Goal: Find specific page/section: Find specific page/section

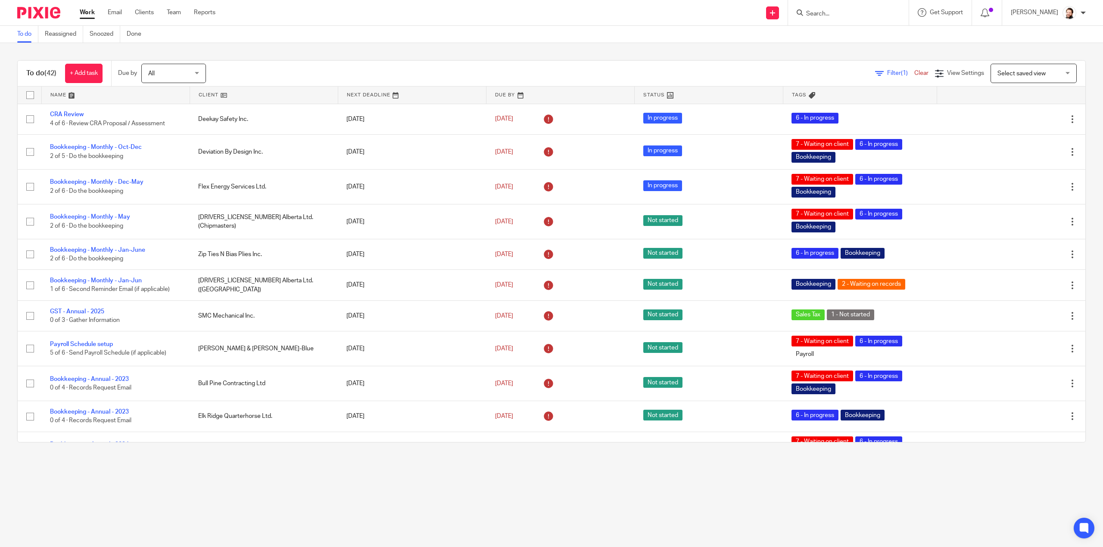
click at [828, 15] on input "Search" at bounding box center [844, 14] width 78 height 8
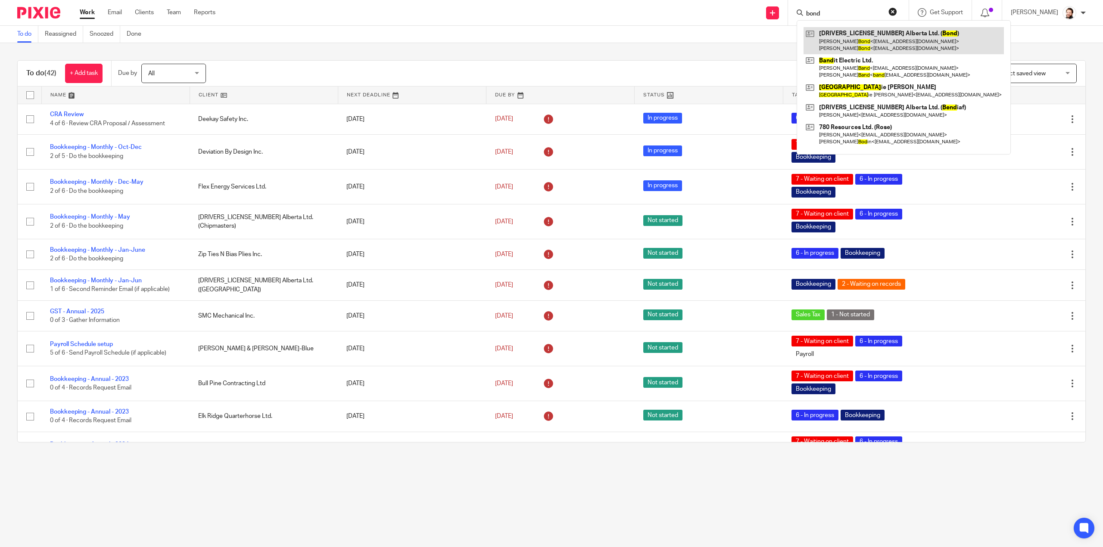
type input "bond"
click at [897, 12] on button "reset" at bounding box center [892, 11] width 9 height 9
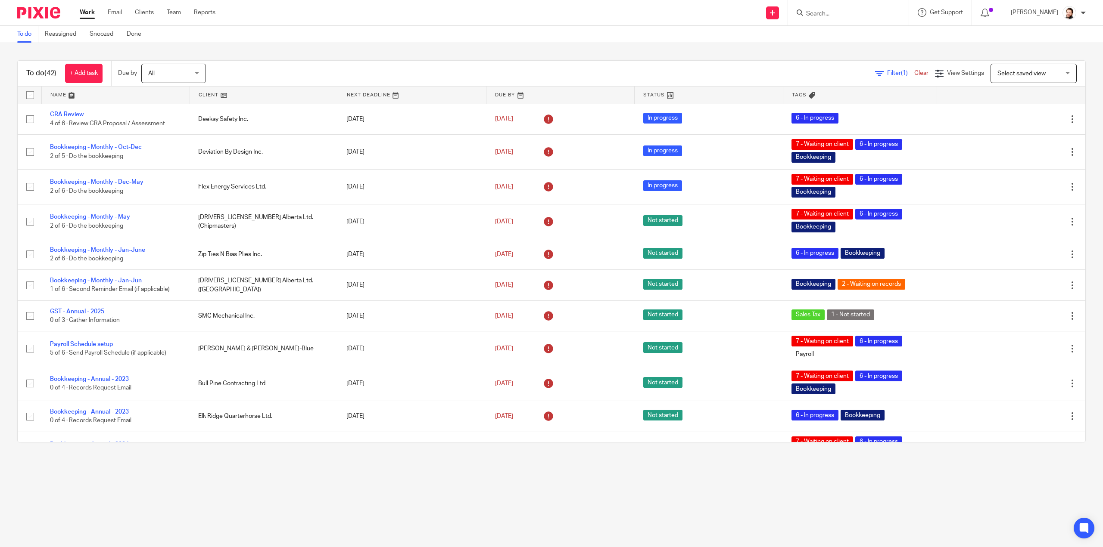
click at [887, 70] on span "Filter (1)" at bounding box center [900, 73] width 27 height 6
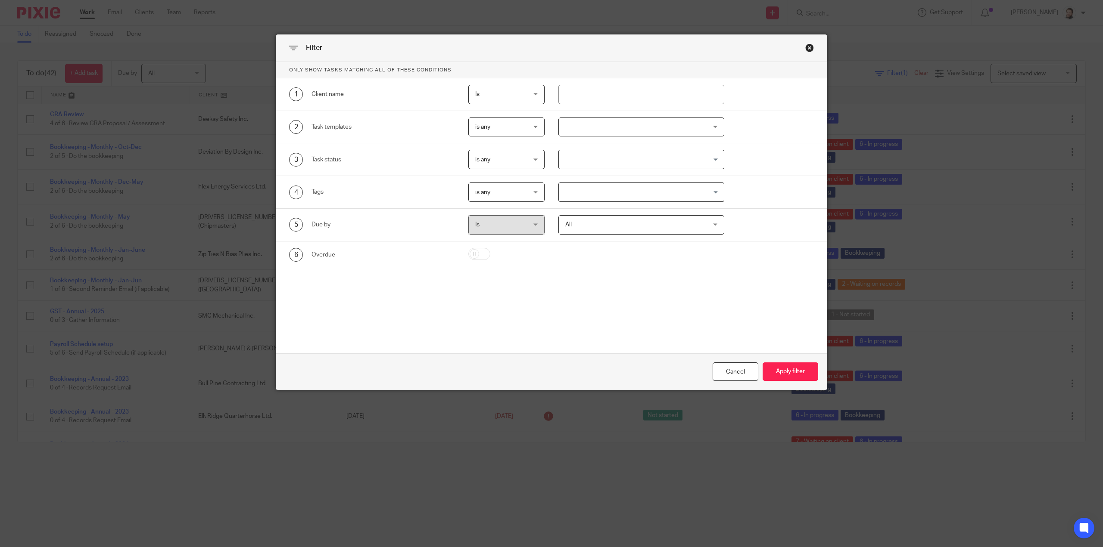
click at [586, 122] on div at bounding box center [641, 127] width 166 height 19
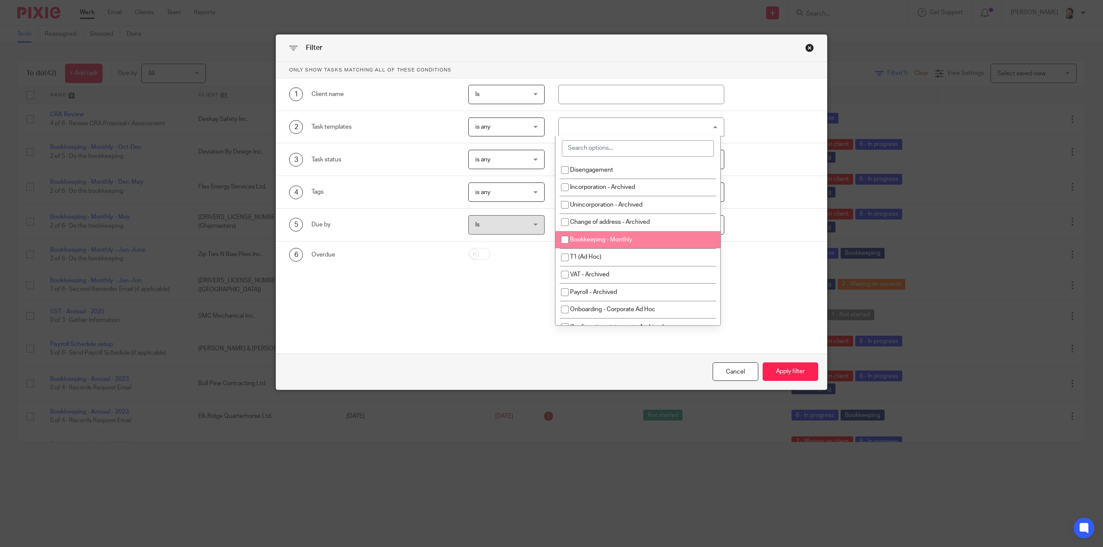
click at [600, 241] on span "Bookkeeping - Monthly" at bounding box center [601, 240] width 62 height 6
checkbox input "true"
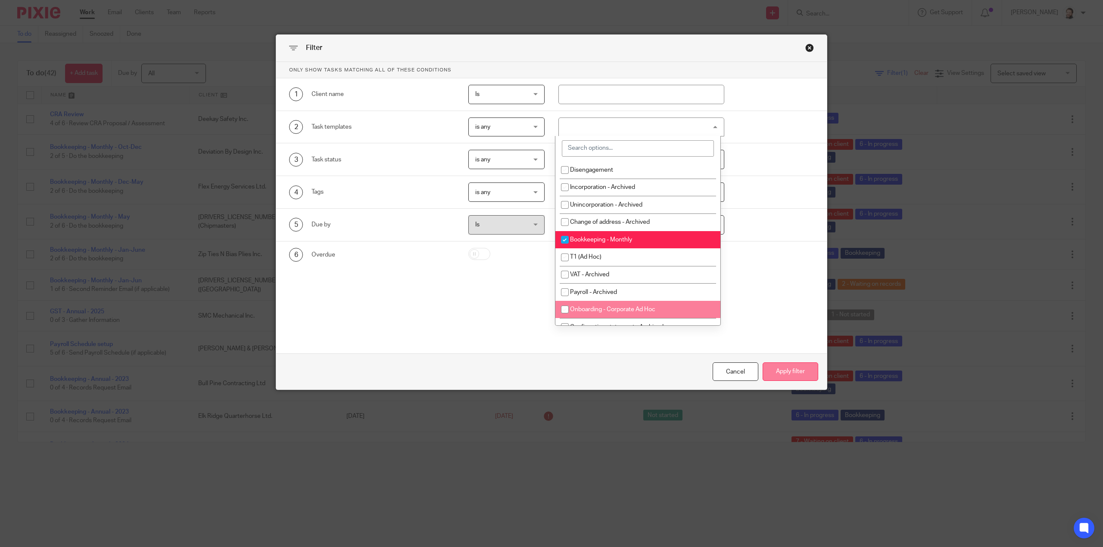
click at [802, 371] on button "Apply filter" at bounding box center [790, 372] width 56 height 19
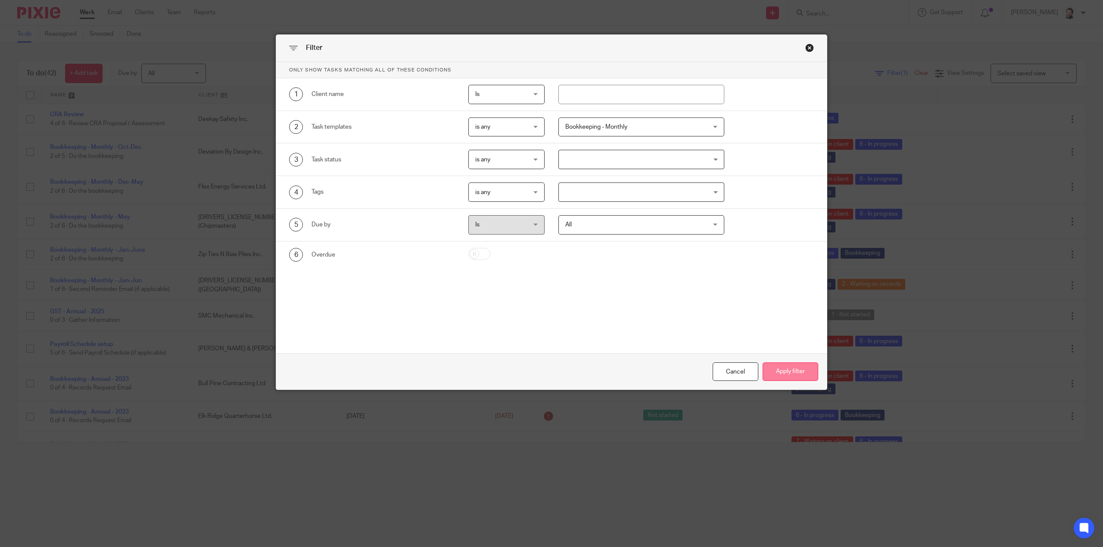
click at [786, 373] on button "Apply filter" at bounding box center [790, 372] width 56 height 19
click at [779, 365] on button "Apply filter" at bounding box center [790, 372] width 56 height 19
click at [786, 373] on button "Apply filter" at bounding box center [790, 372] width 56 height 19
click at [612, 304] on div "Only show tasks matching all of these conditions 1 Client name Is Is Is Is not …" at bounding box center [551, 186] width 550 height 249
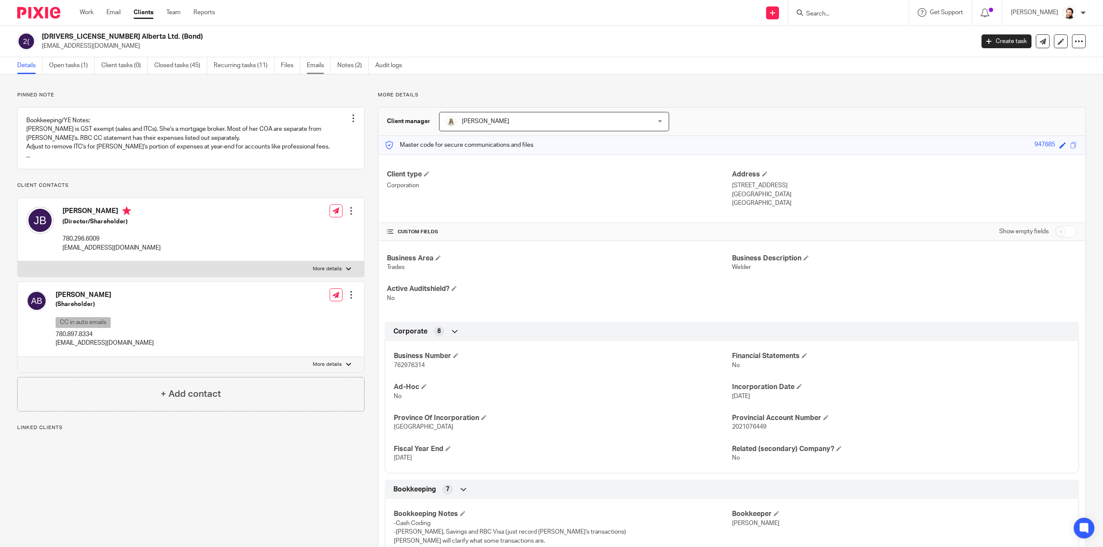
click at [320, 66] on link "Emails" at bounding box center [319, 65] width 24 height 17
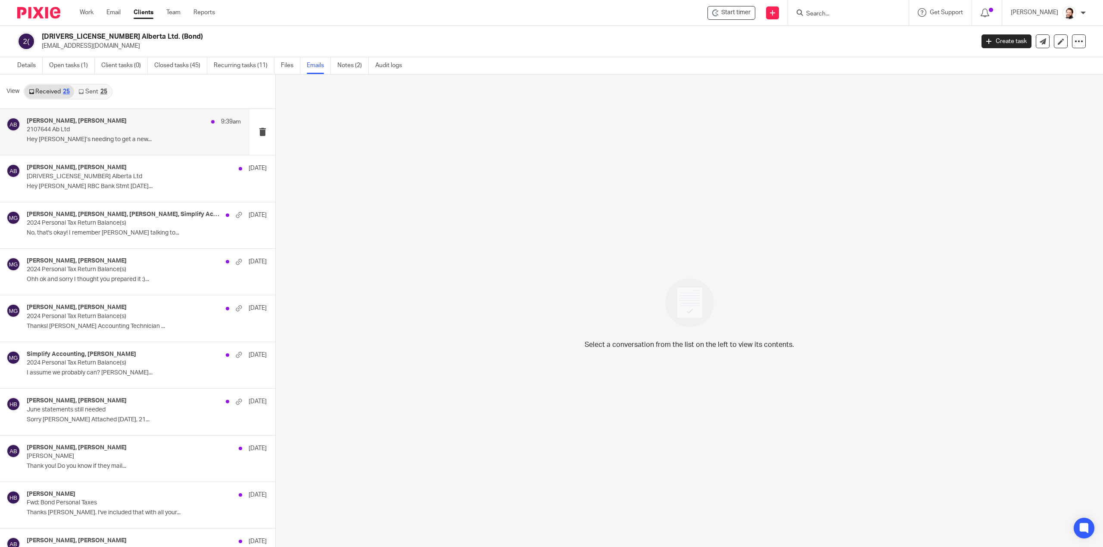
click at [111, 131] on p "2107644 Ab Ltd" at bounding box center [112, 129] width 171 height 7
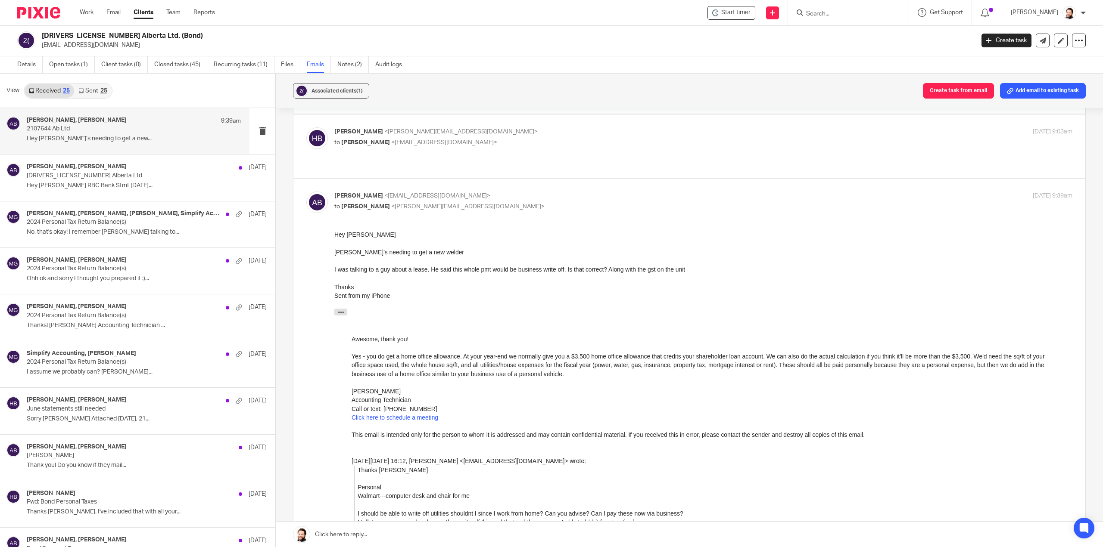
scroll to position [258, 0]
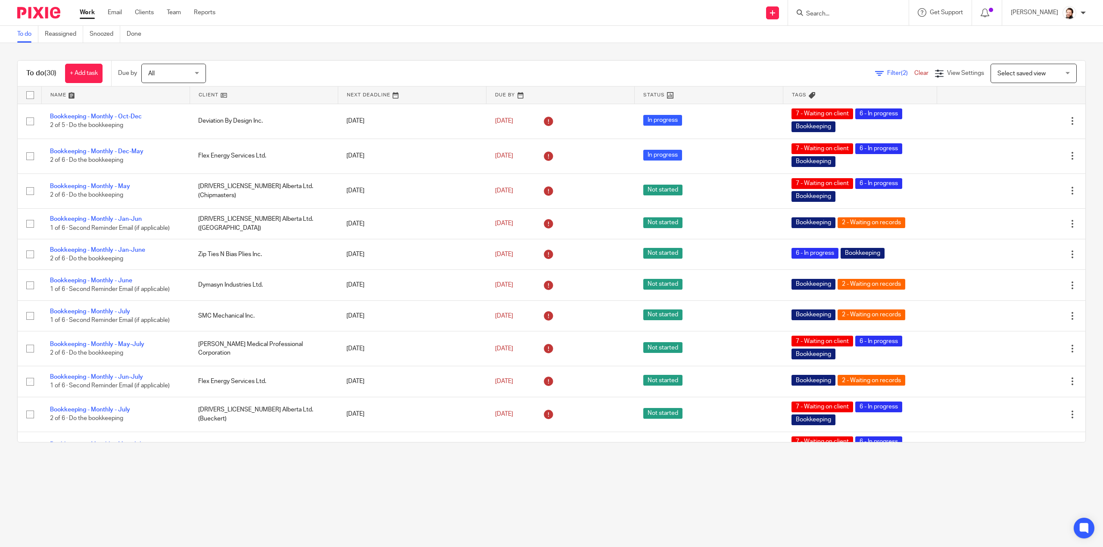
click at [213, 95] on link at bounding box center [264, 95] width 148 height 17
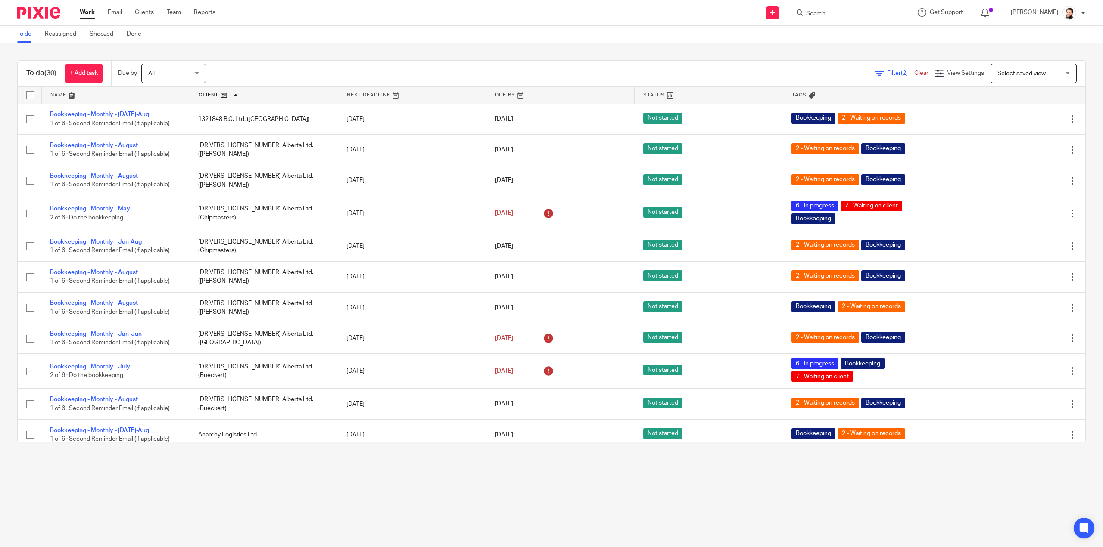
drag, startPoint x: 808, startPoint y: 13, endPoint x: 818, endPoint y: 11, distance: 10.1
click at [803, 13] on icon at bounding box center [799, 12] width 6 height 6
click at [820, 11] on input "Search" at bounding box center [844, 14] width 78 height 8
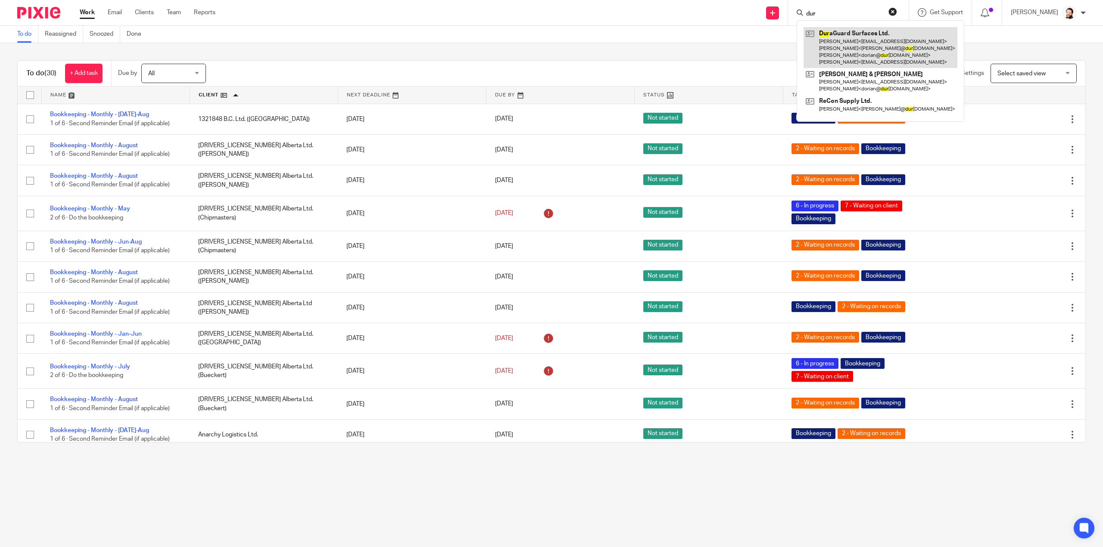
type input "dur"
click at [897, 13] on button "reset" at bounding box center [892, 11] width 9 height 9
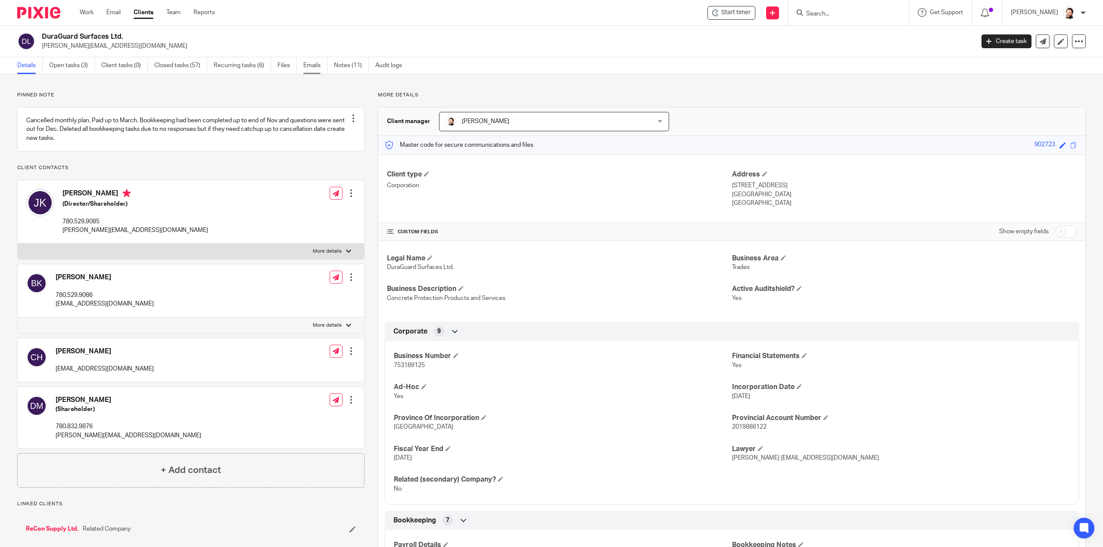
click at [312, 66] on link "Emails" at bounding box center [315, 65] width 24 height 17
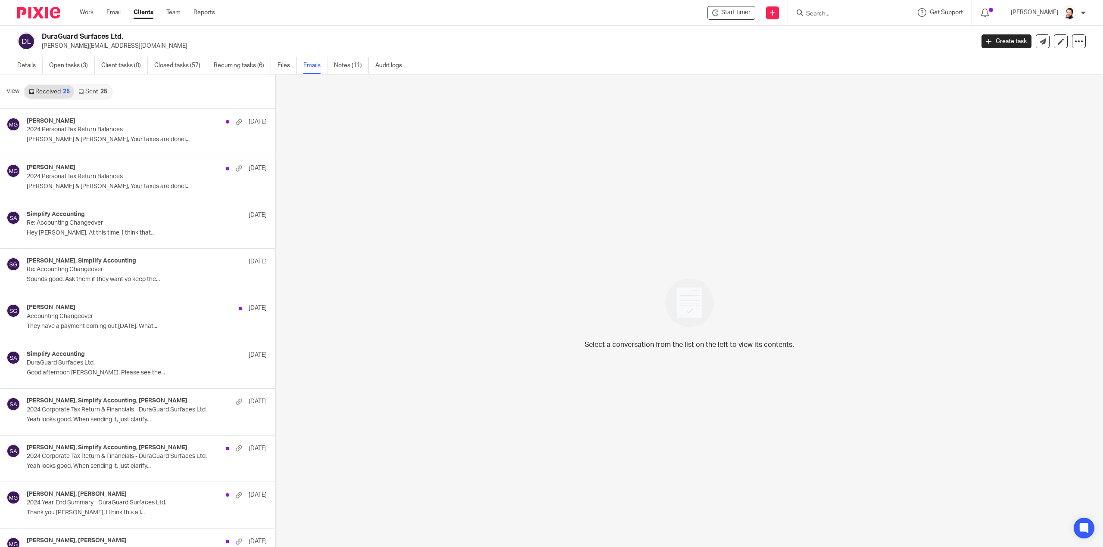
click at [109, 85] on link "Sent 25" at bounding box center [92, 92] width 37 height 14
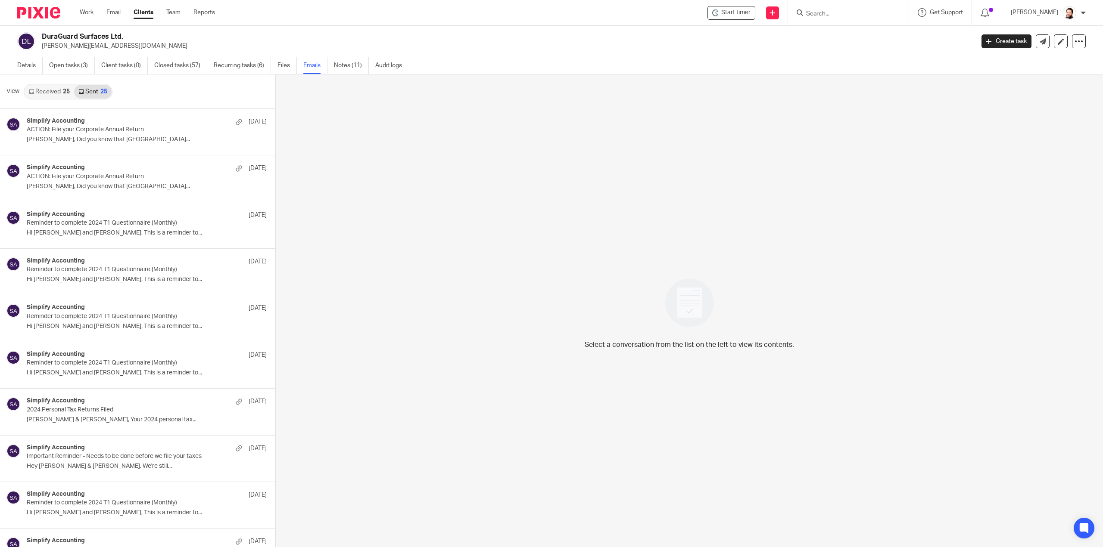
scroll to position [1, 0]
